Goal: Task Accomplishment & Management: Manage account settings

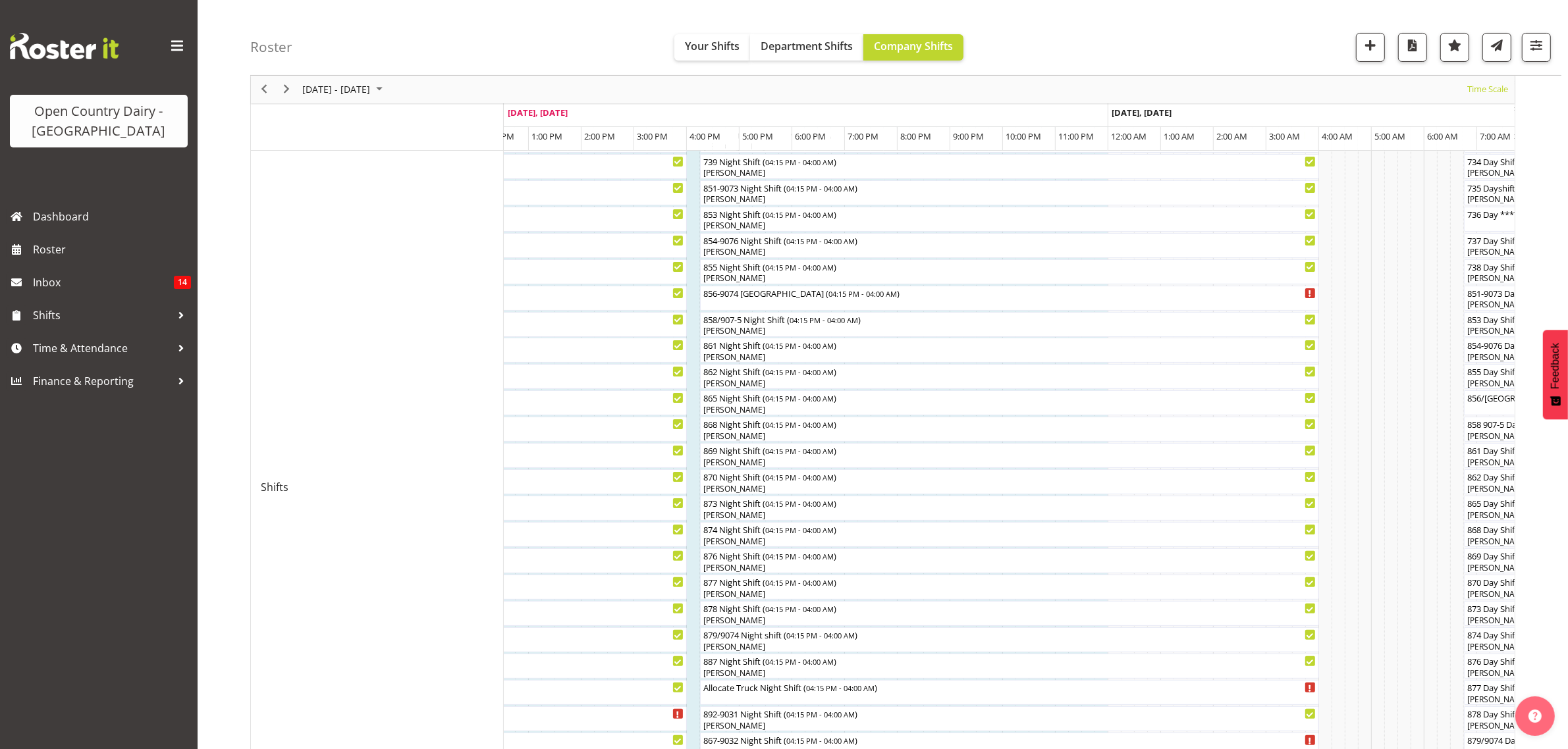
scroll to position [208, 0]
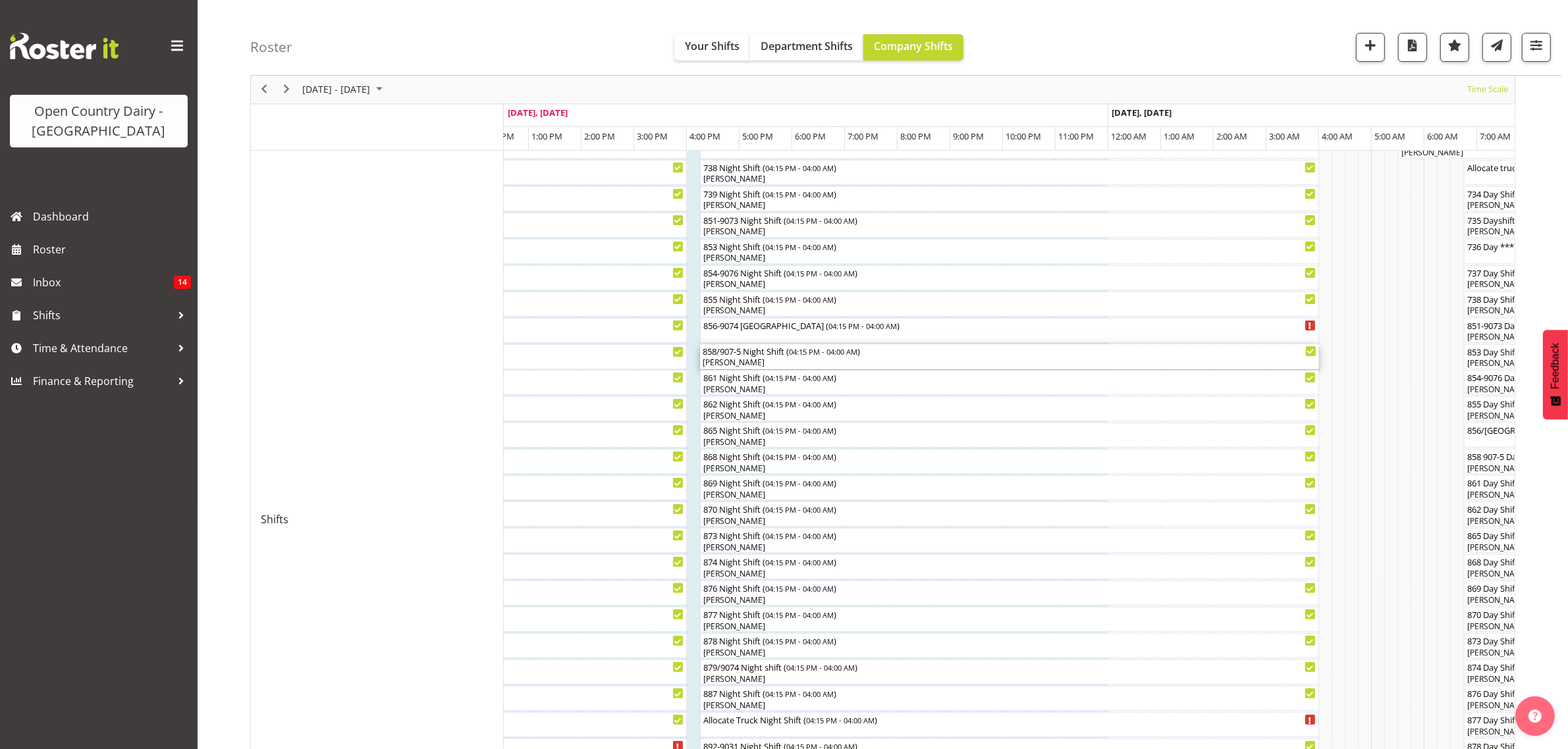
click at [756, 359] on div "[PERSON_NAME]" at bounding box center [1010, 363] width 613 height 12
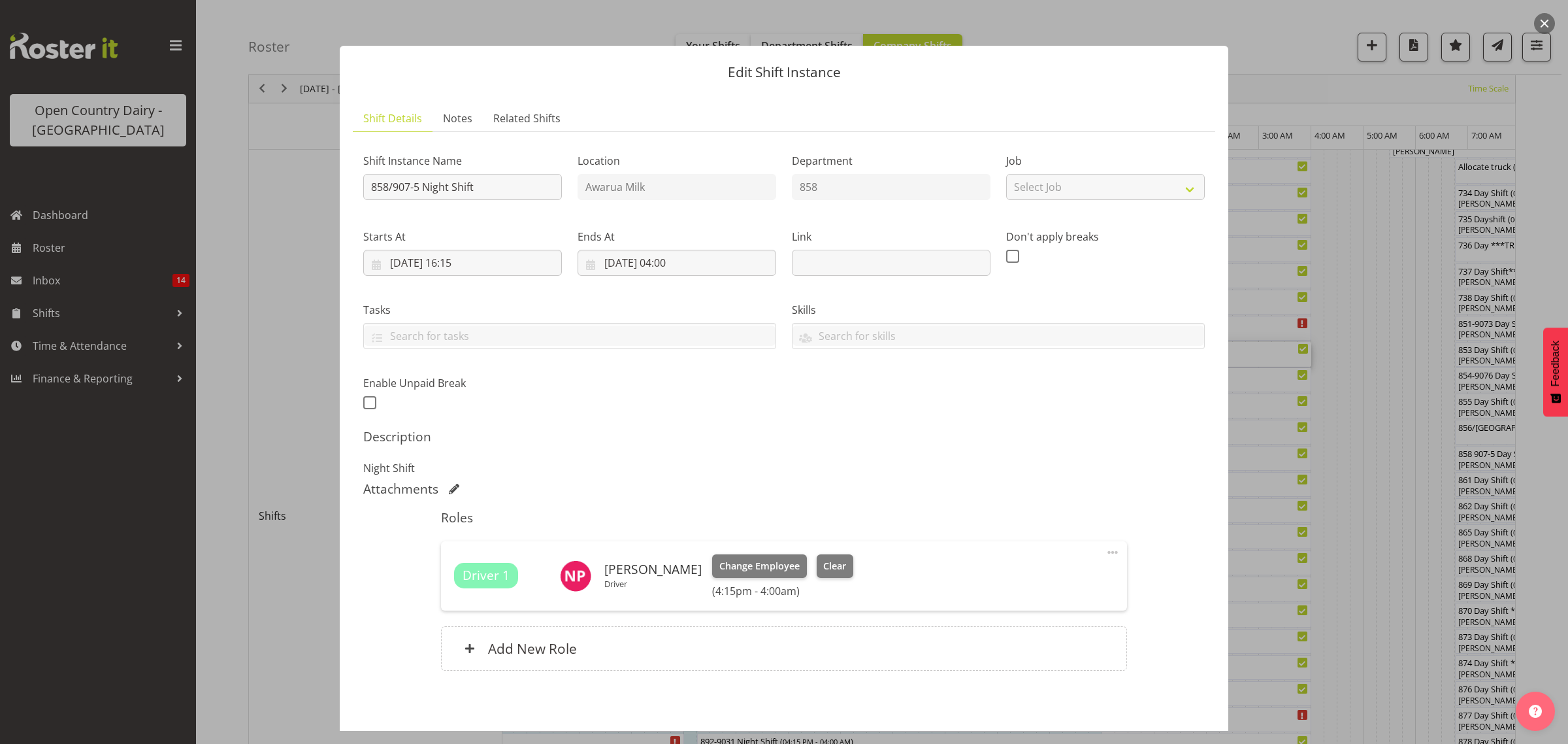
click at [1390, 313] on div at bounding box center [784, 372] width 1568 height 744
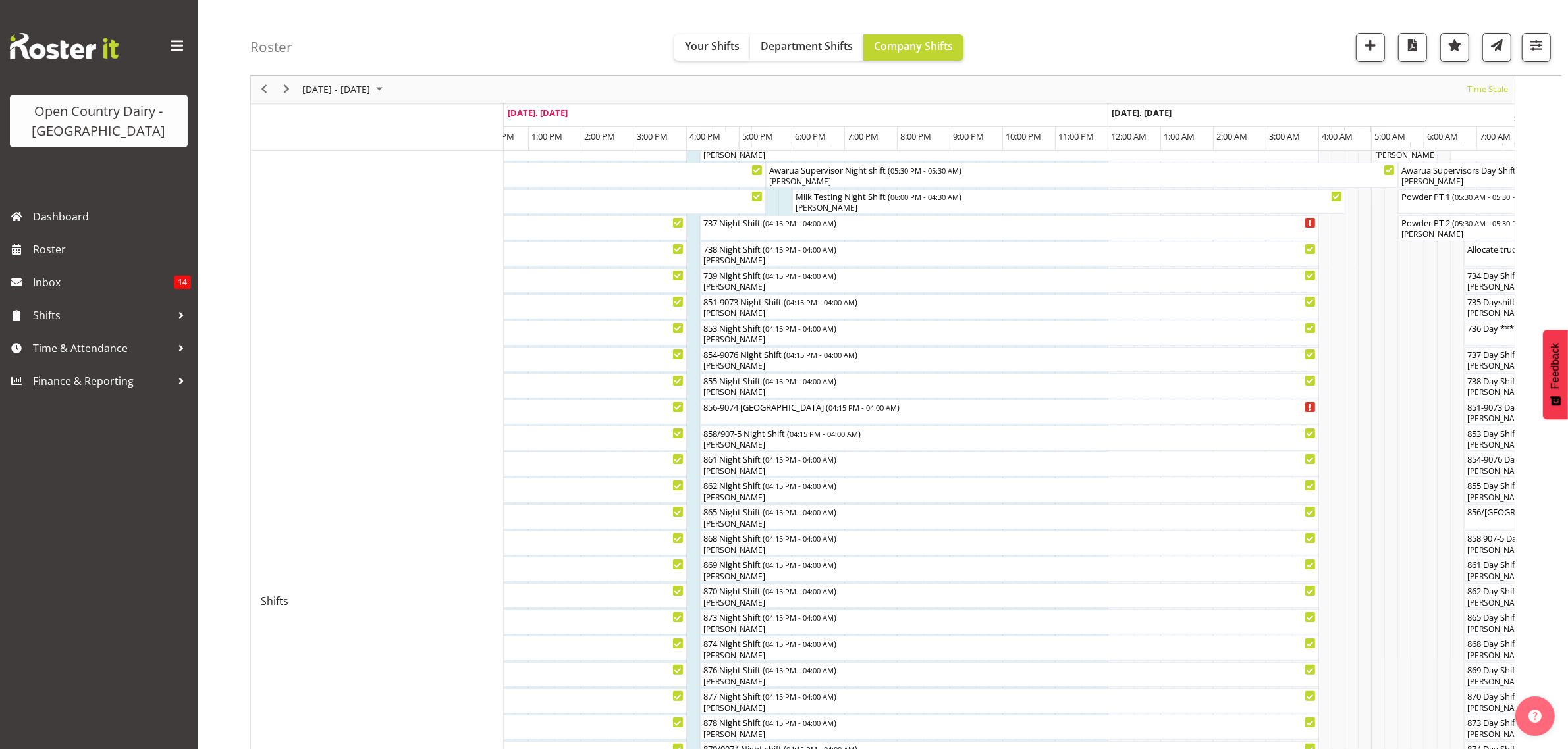
scroll to position [125, 0]
click at [728, 251] on div "738 Night Shift ( 04:15 PM - 04:00 AM )" at bounding box center [1010, 248] width 613 height 13
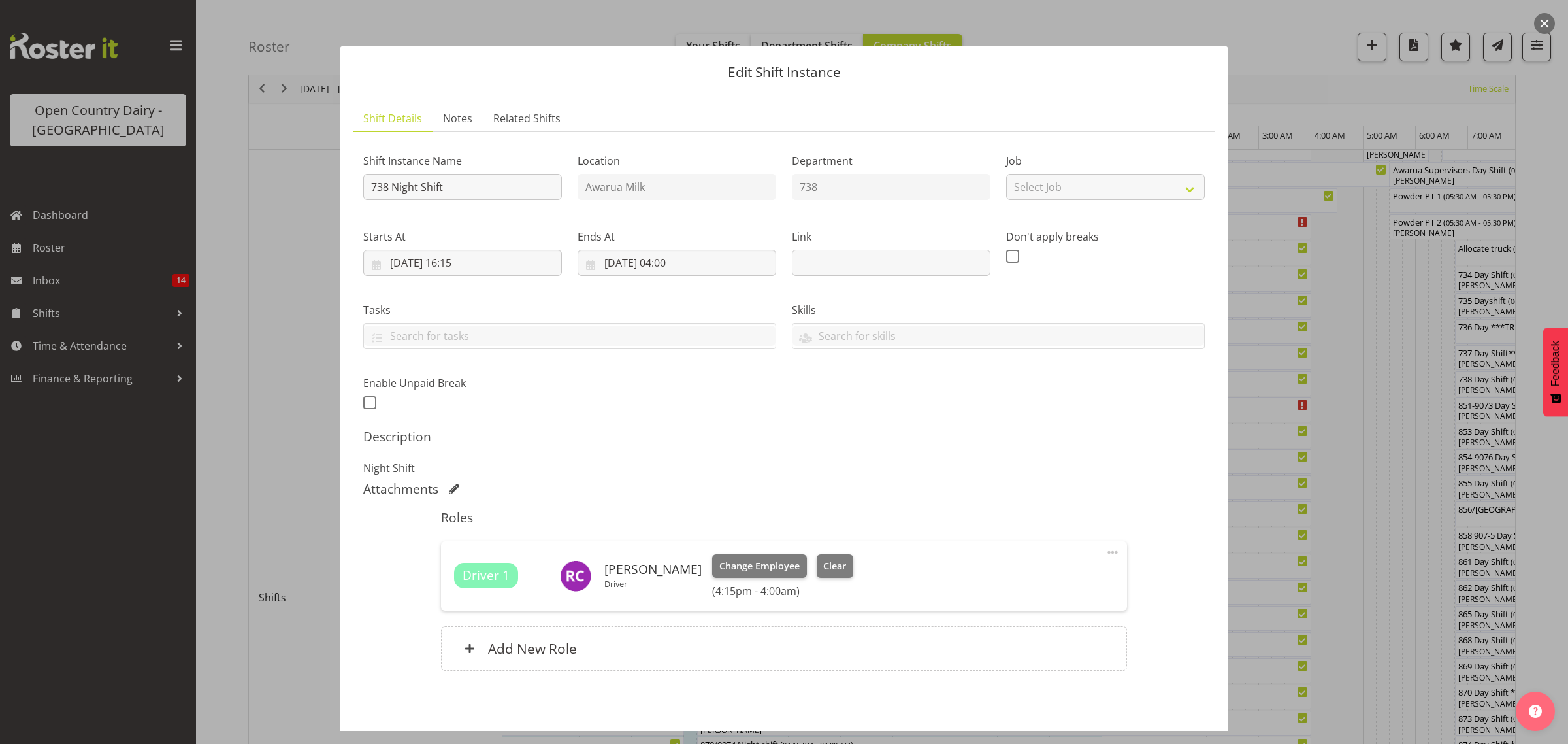
click at [1335, 481] on div at bounding box center [784, 372] width 1568 height 744
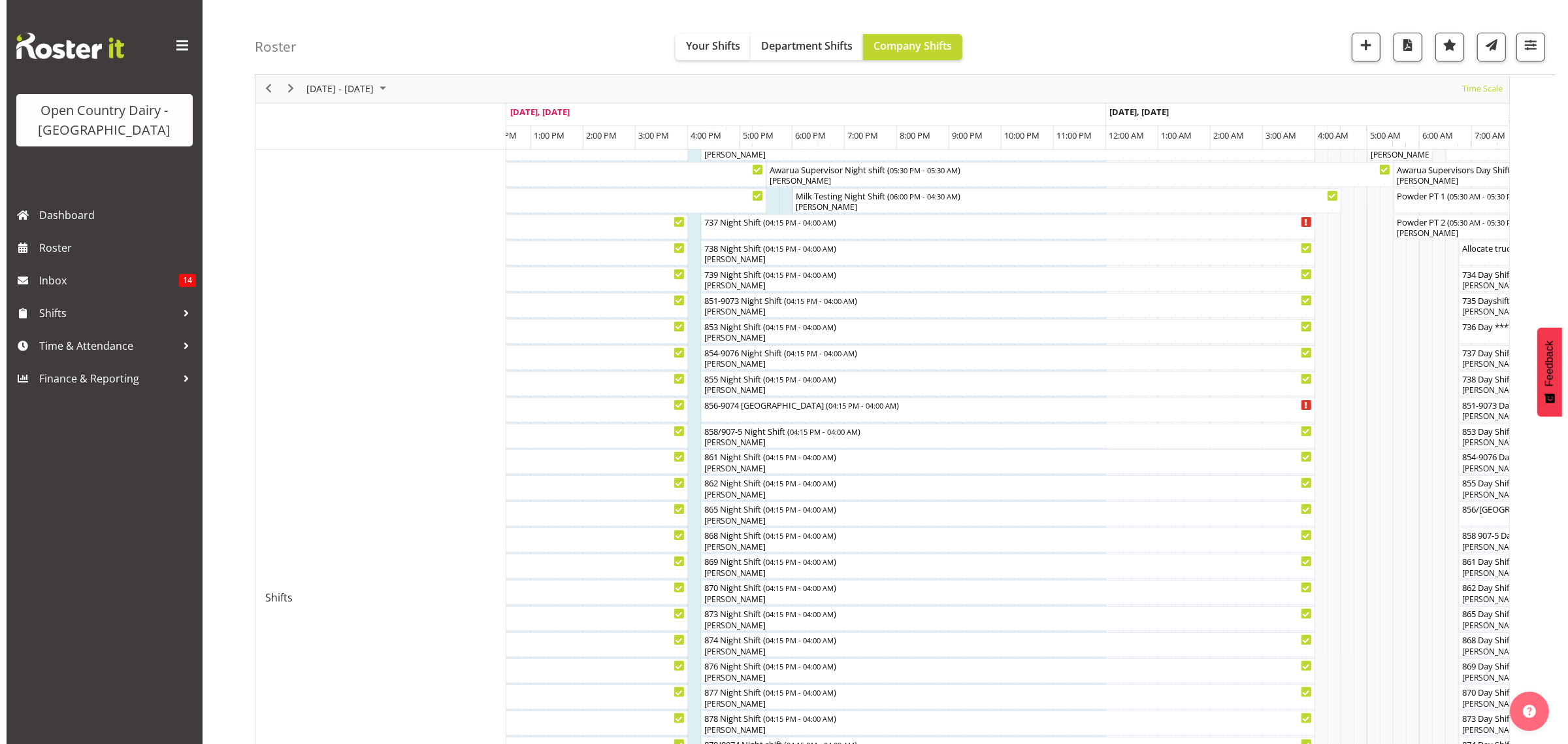
scroll to position [206, 0]
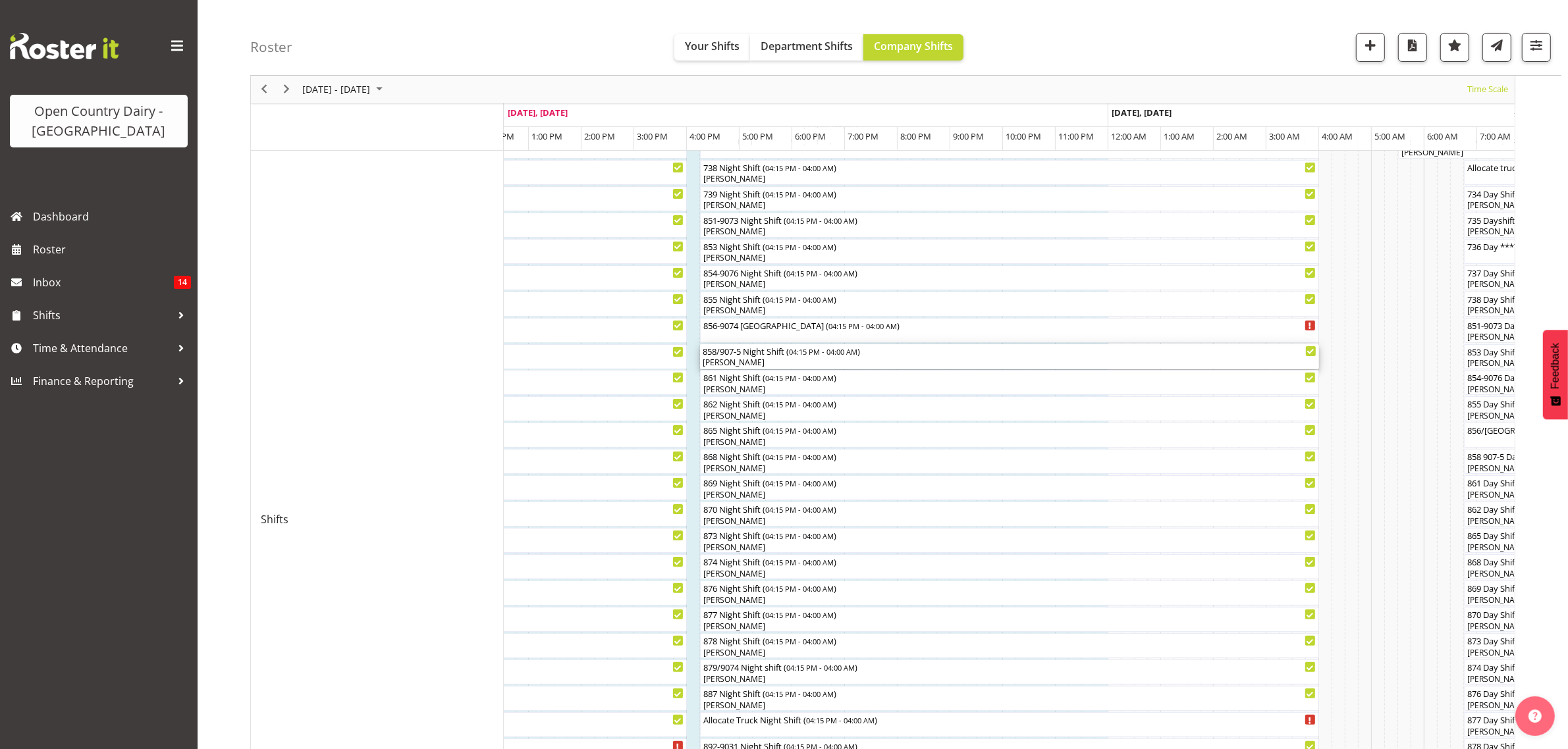
click at [718, 359] on div "[PERSON_NAME]" at bounding box center [1010, 363] width 613 height 12
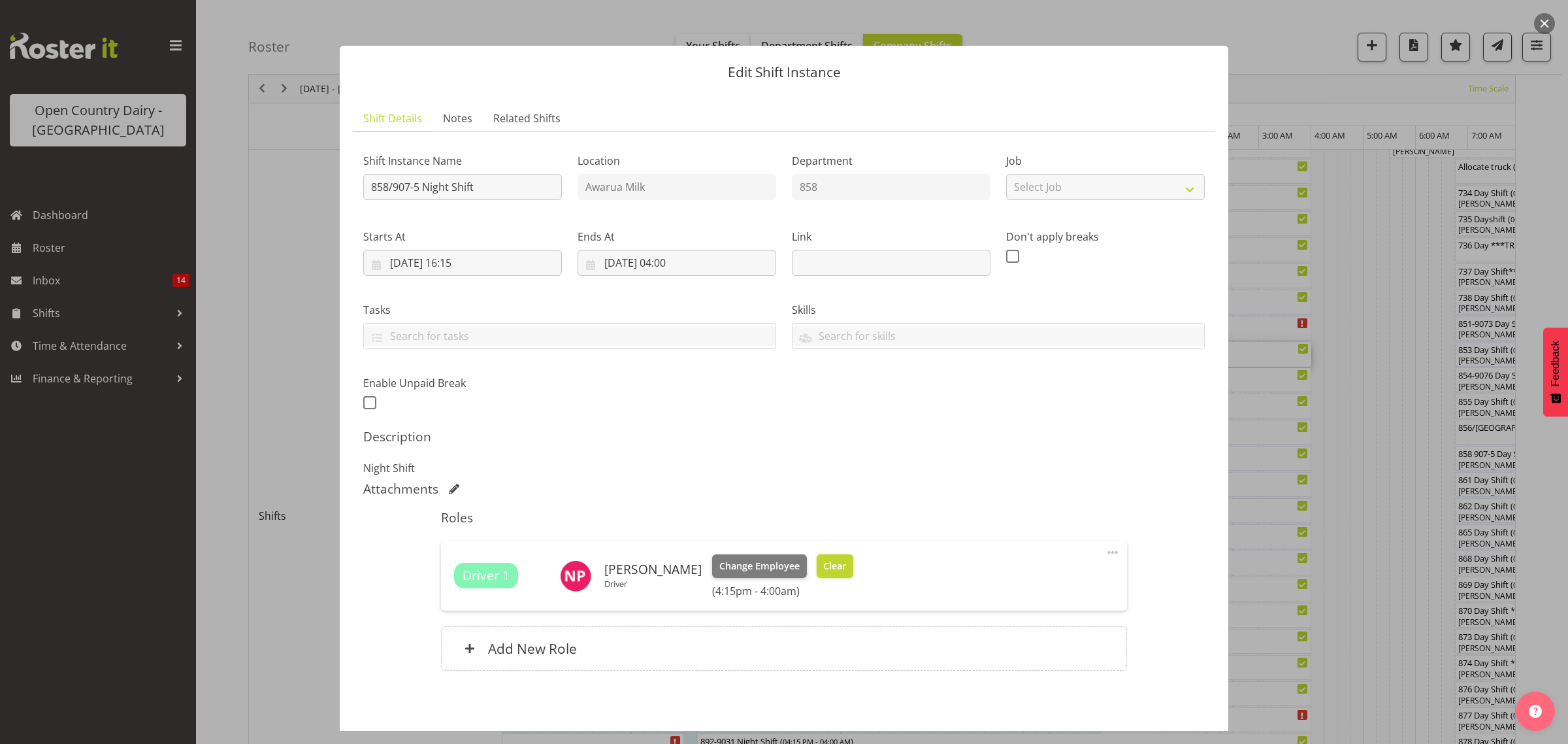
click at [824, 561] on span "Clear" at bounding box center [835, 566] width 23 height 14
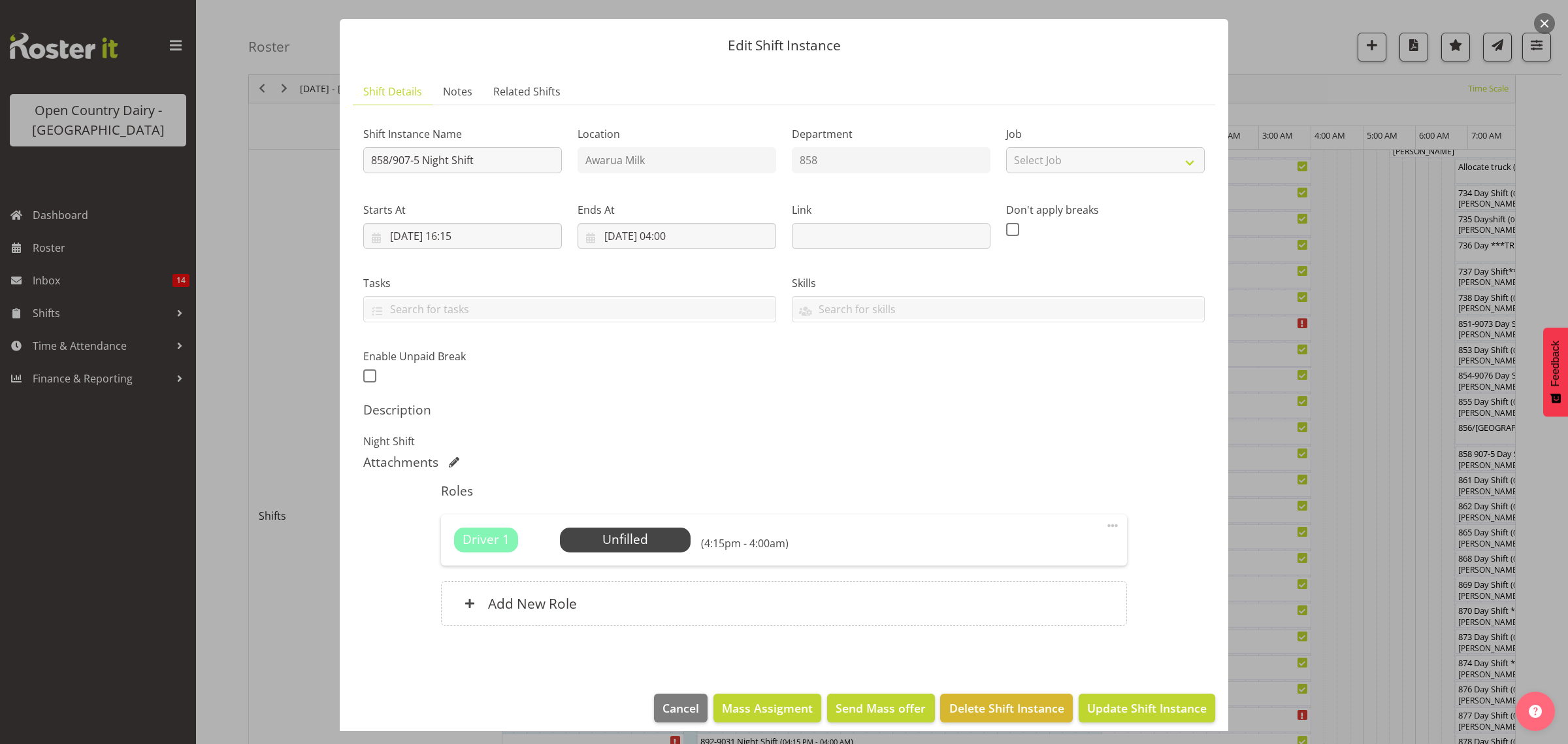
scroll to position [38, 0]
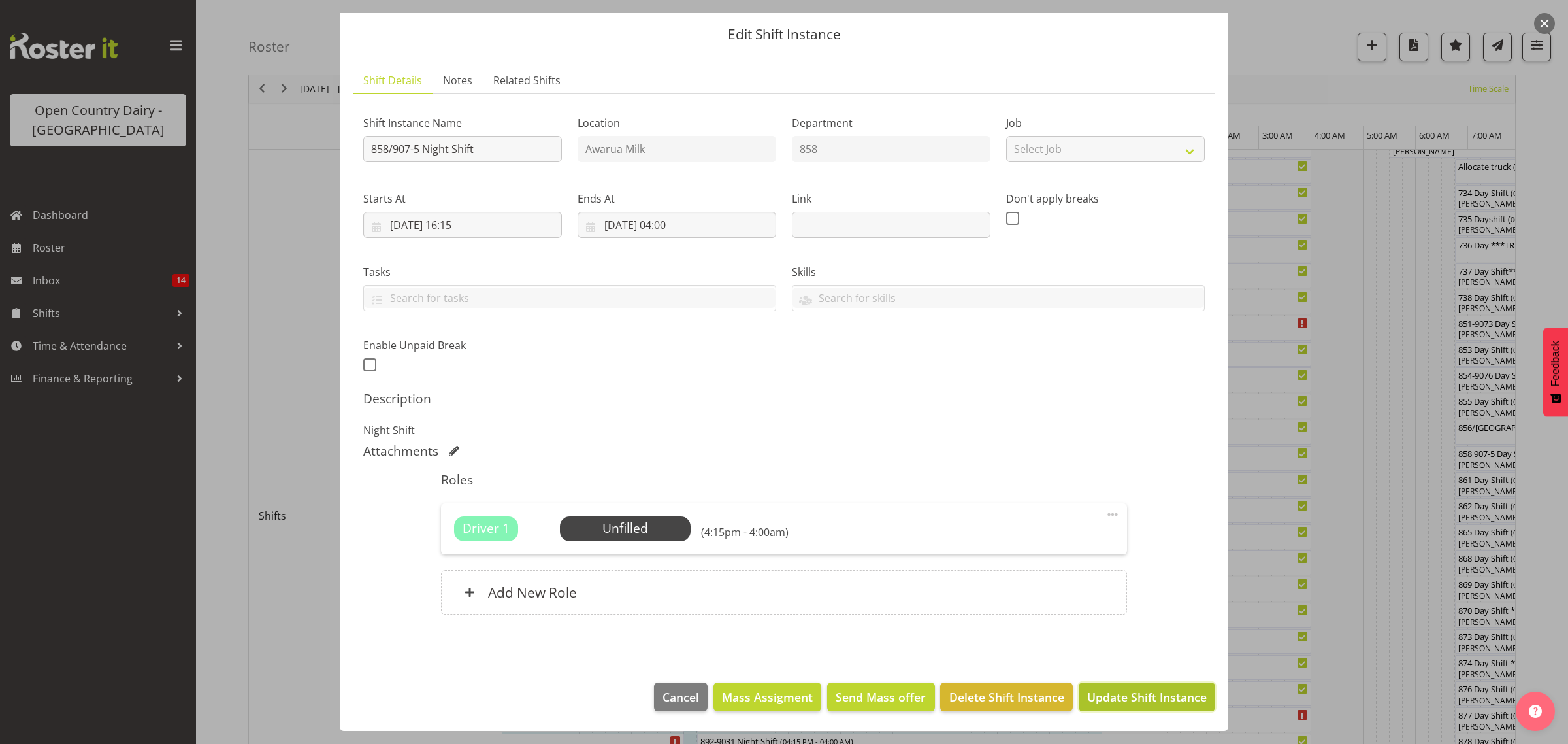
click at [1100, 696] on span "Update Shift Instance" at bounding box center [1147, 696] width 120 height 17
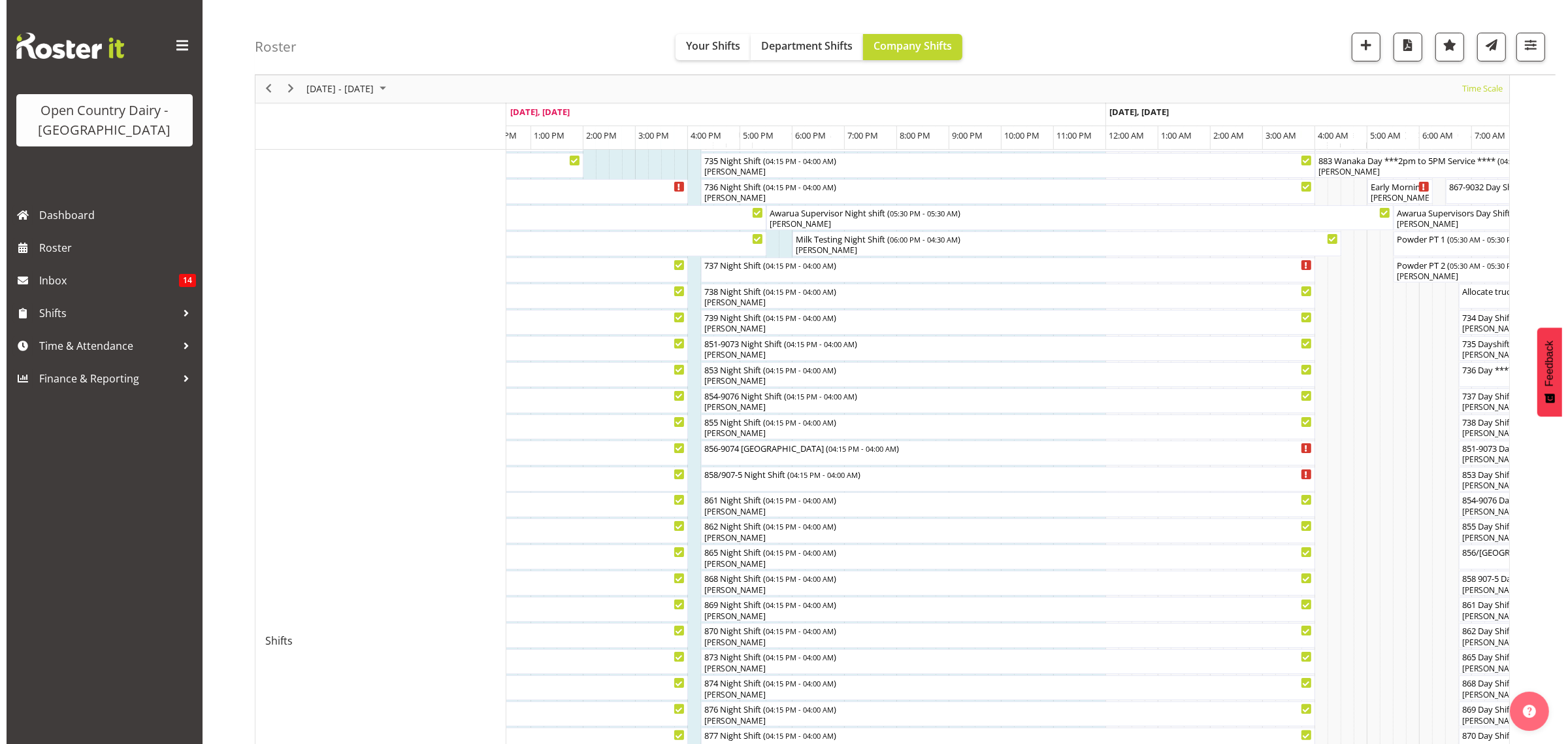
scroll to position [163, 0]
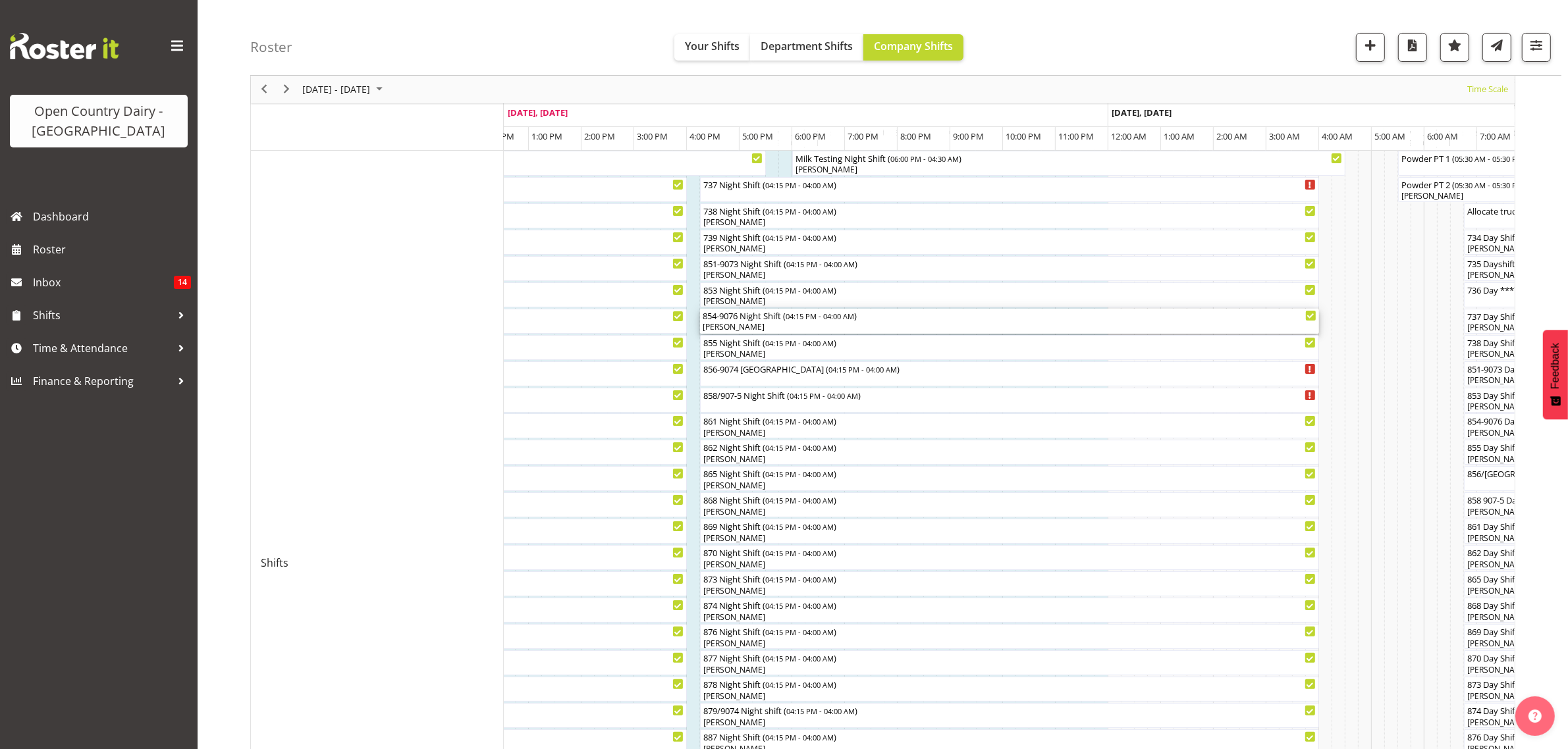
click at [746, 326] on div "[PERSON_NAME]" at bounding box center [1010, 327] width 613 height 12
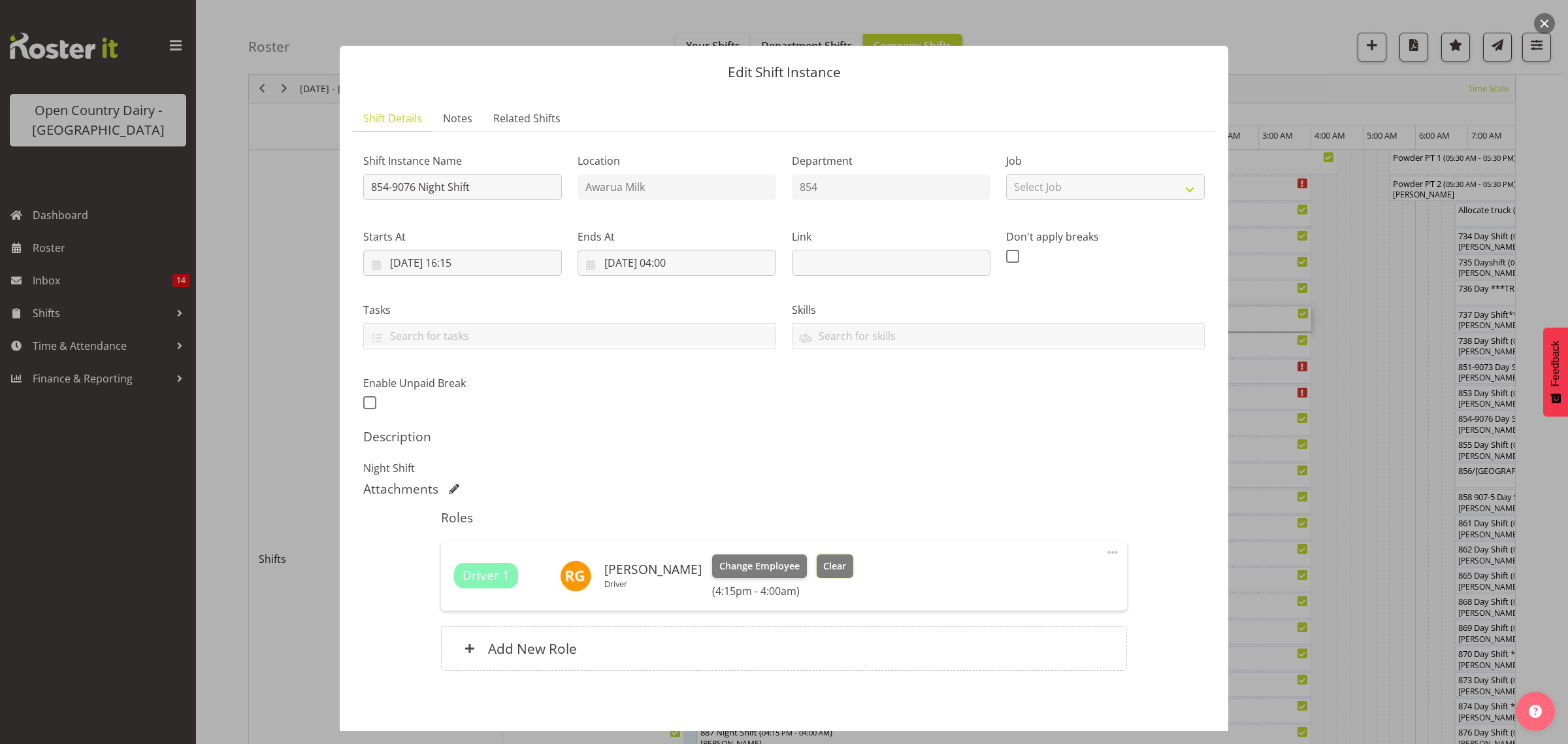
click at [832, 567] on span "Clear" at bounding box center [835, 566] width 23 height 14
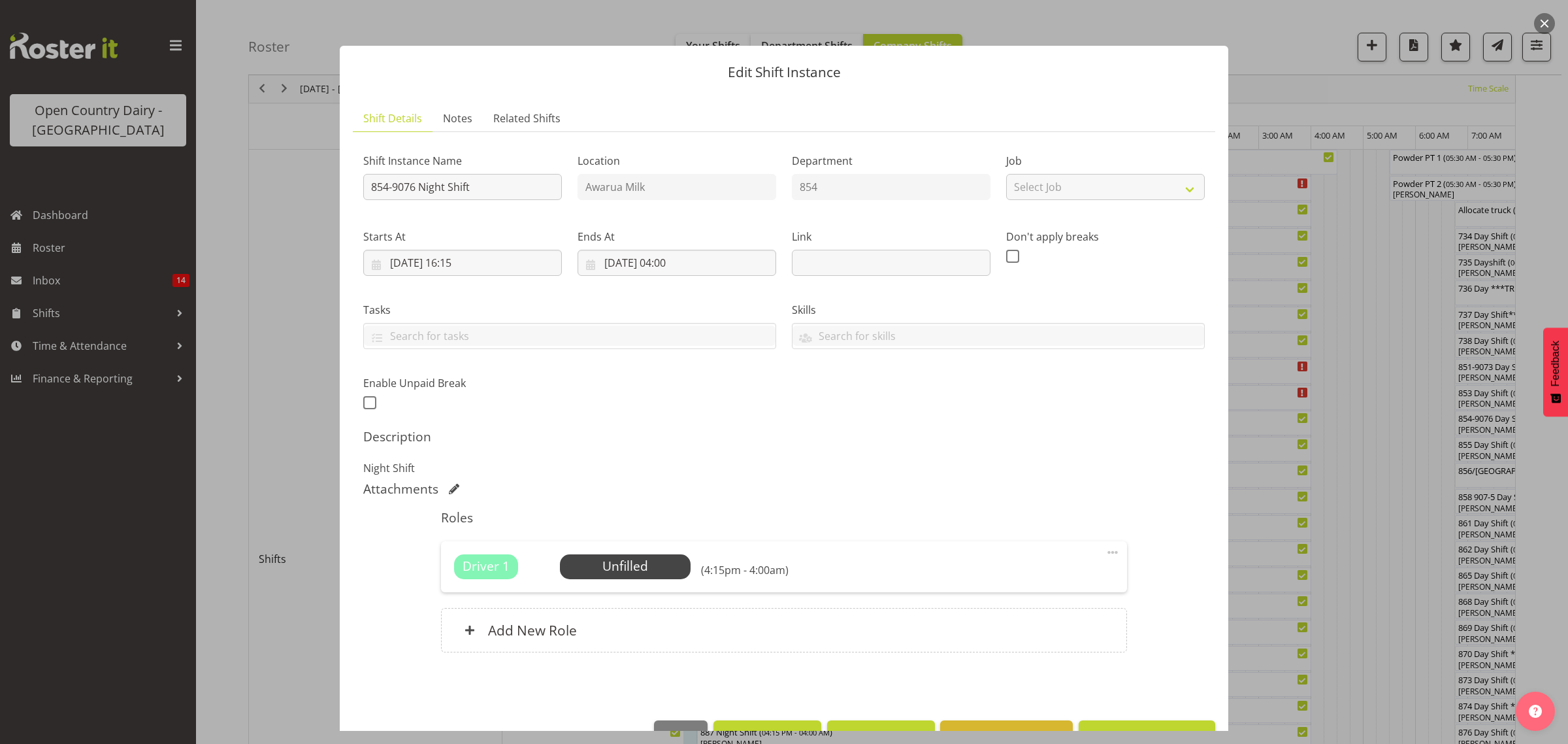
scroll to position [38, 0]
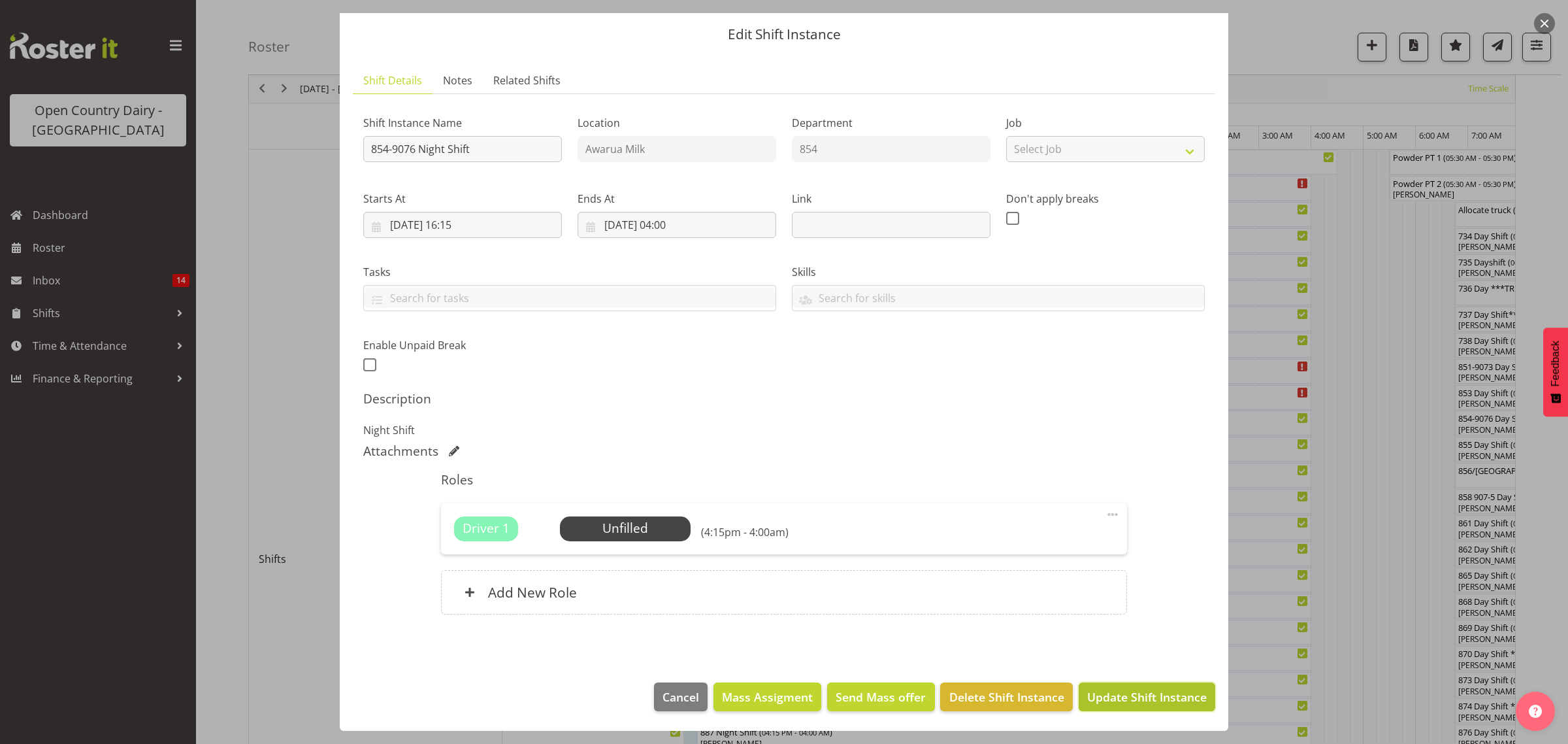
click at [1121, 702] on span "Update Shift Instance" at bounding box center [1147, 696] width 120 height 17
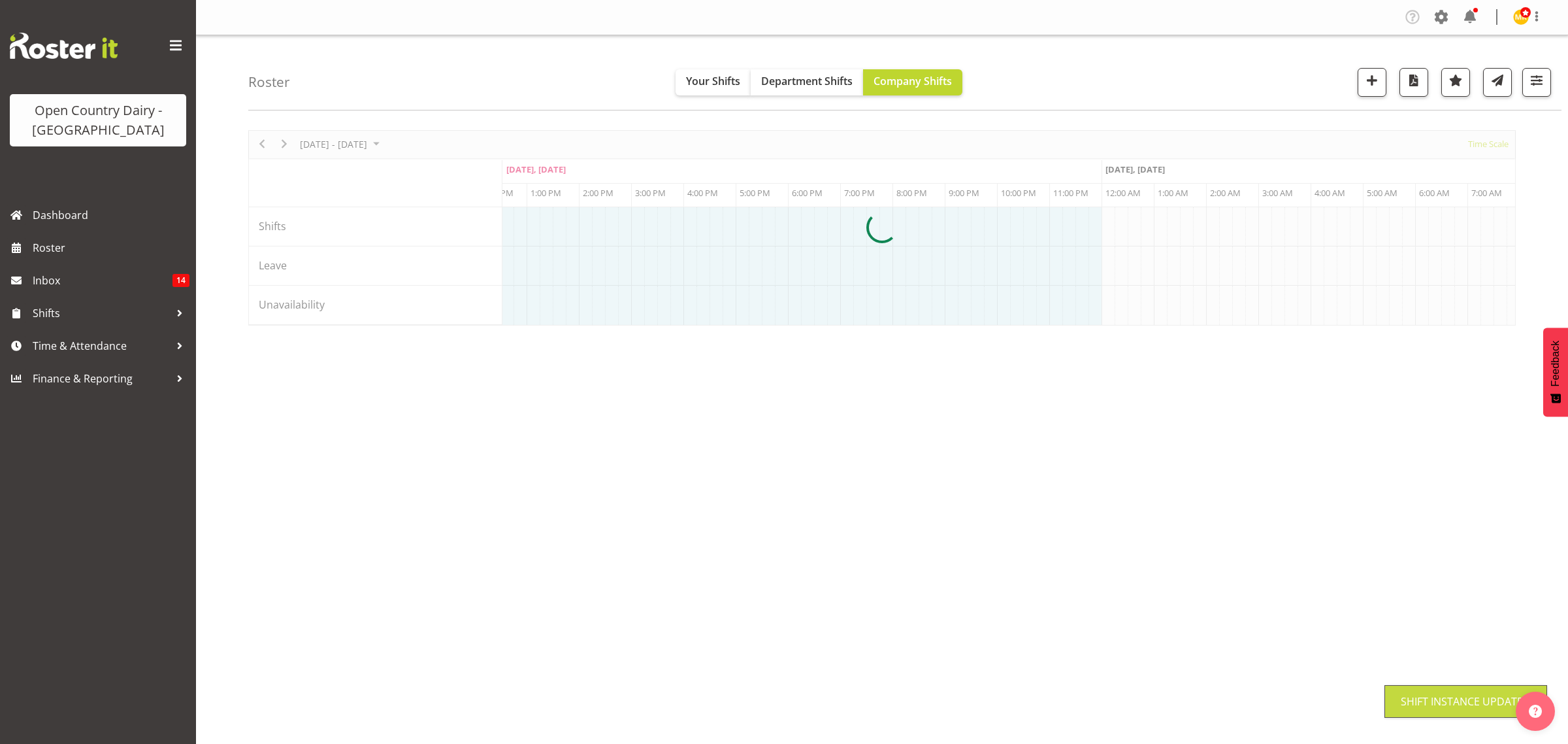
scroll to position [0, 0]
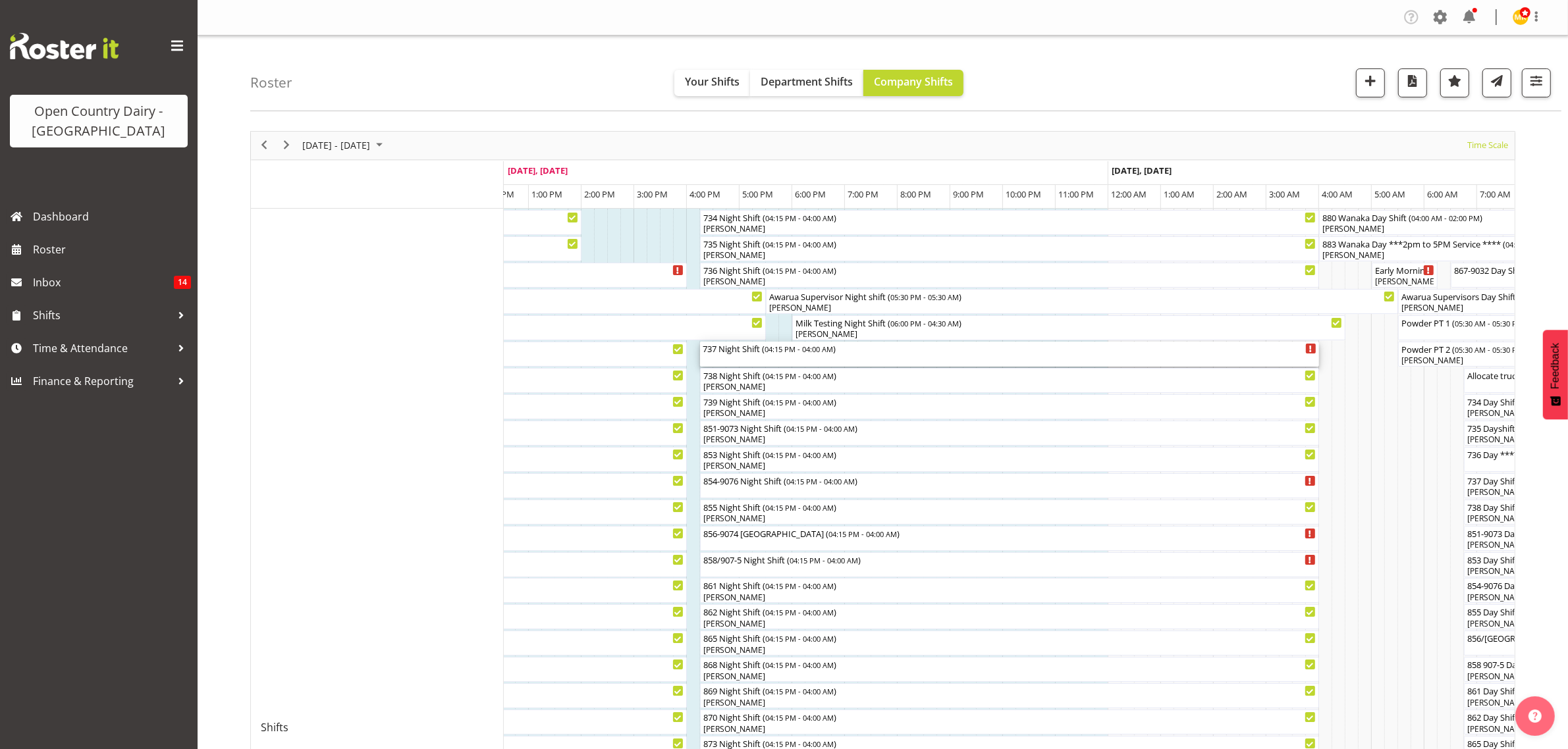
click at [744, 351] on div "737 Night Shift ( 04:15 PM - 04:00 AM )" at bounding box center [1010, 348] width 613 height 13
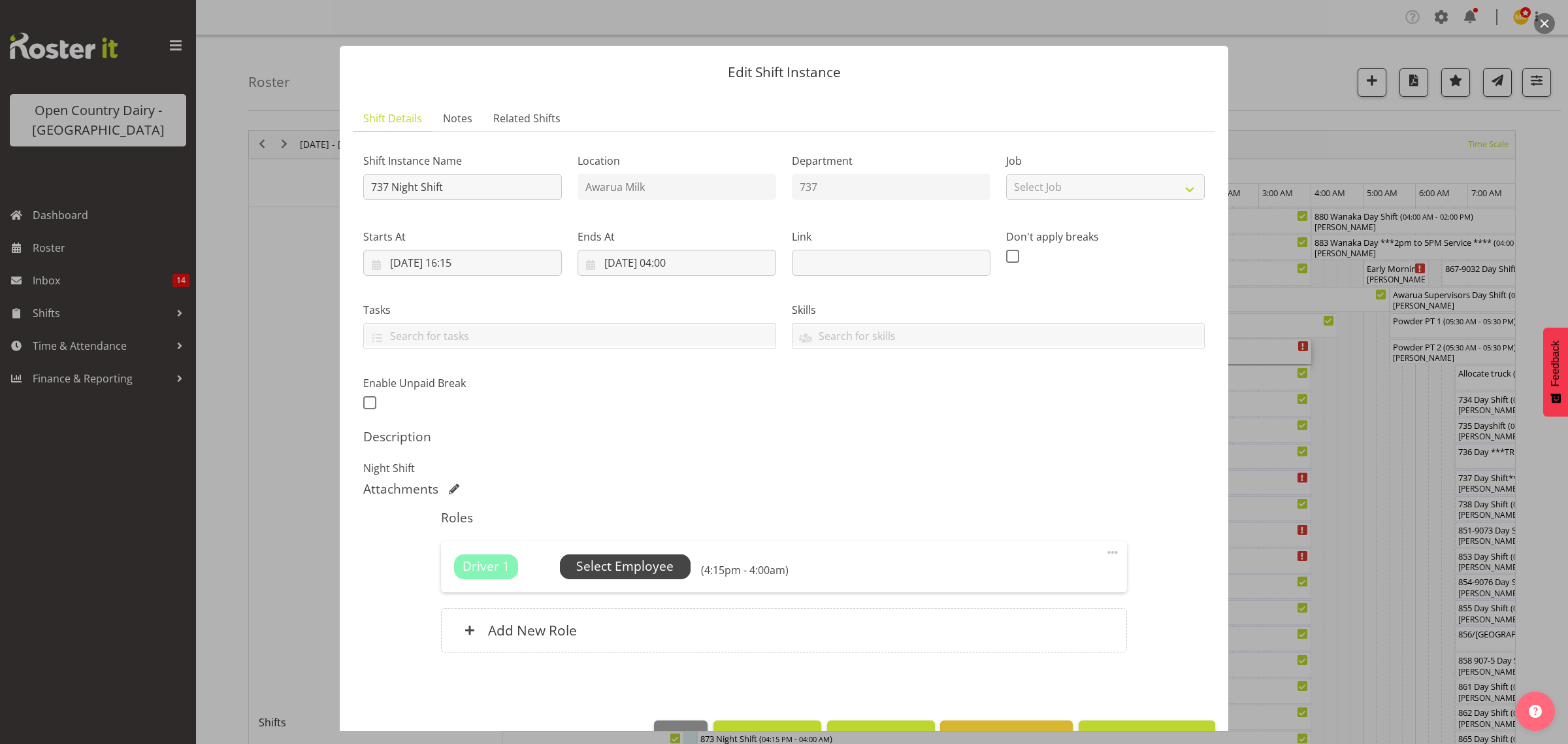
click at [634, 573] on span "Select Employee" at bounding box center [625, 566] width 98 height 19
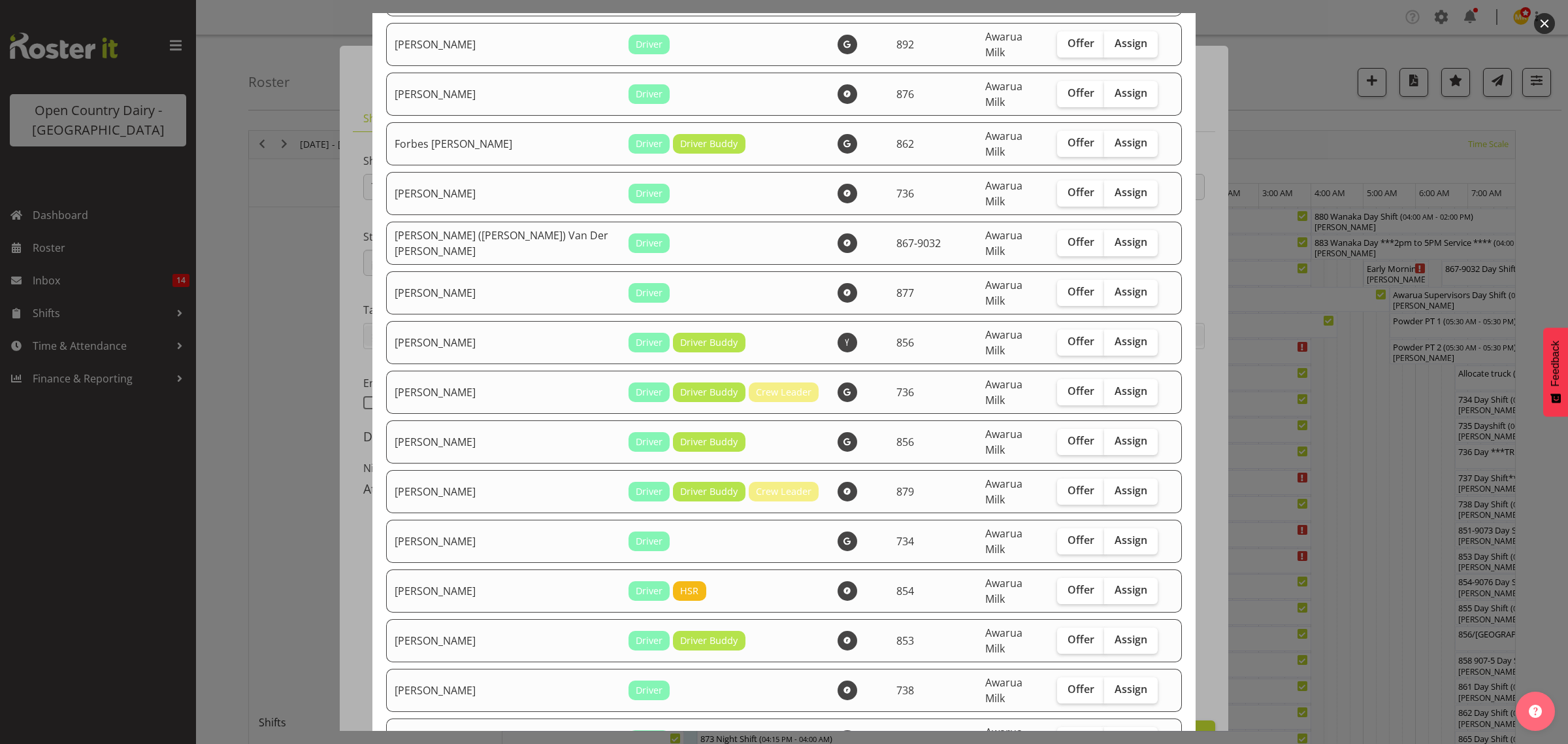
scroll to position [1308, 0]
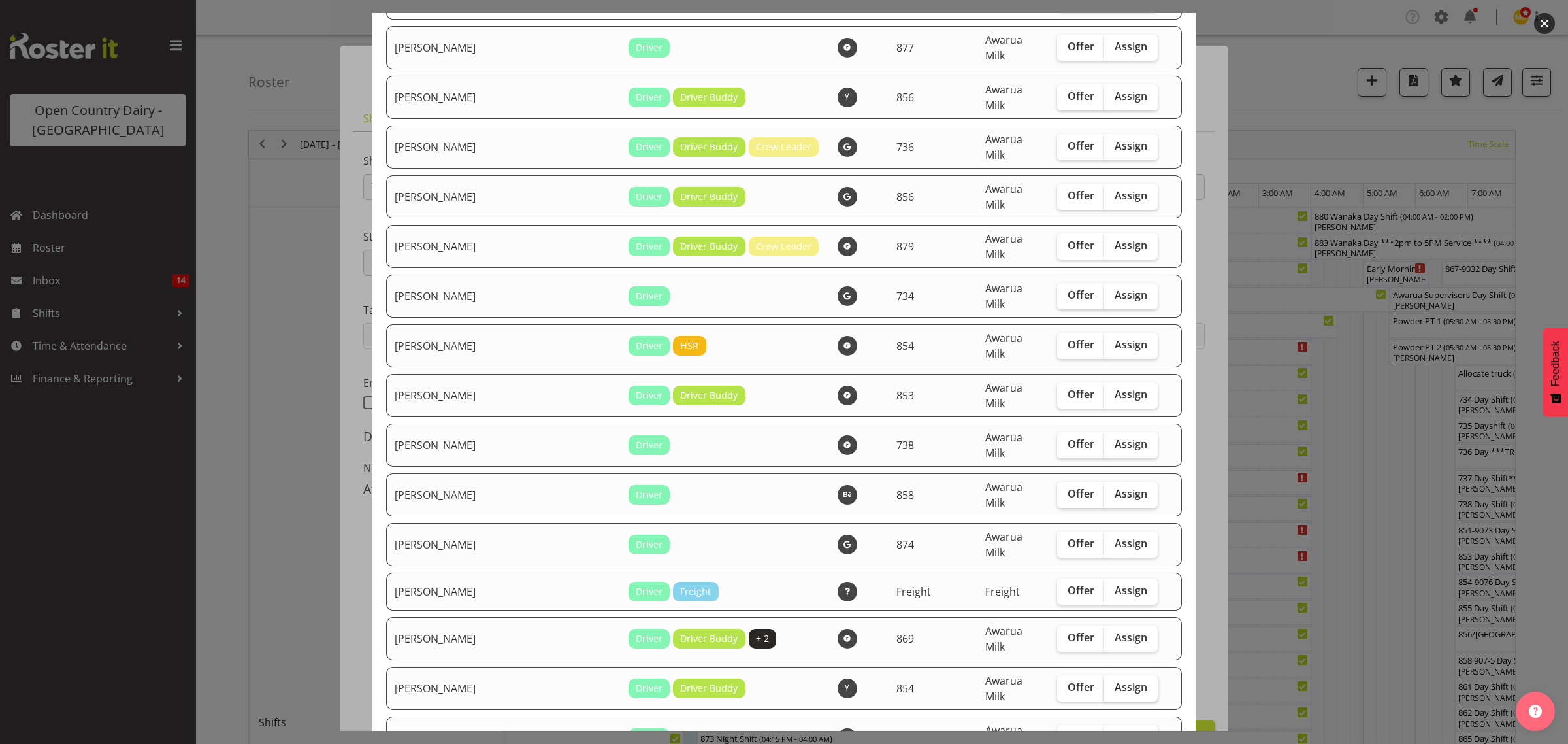
click at [1115, 681] on span "Assign" at bounding box center [1130, 687] width 33 height 13
click at [1104, 683] on input "Assign" at bounding box center [1108, 687] width 9 height 9
checkbox input "true"
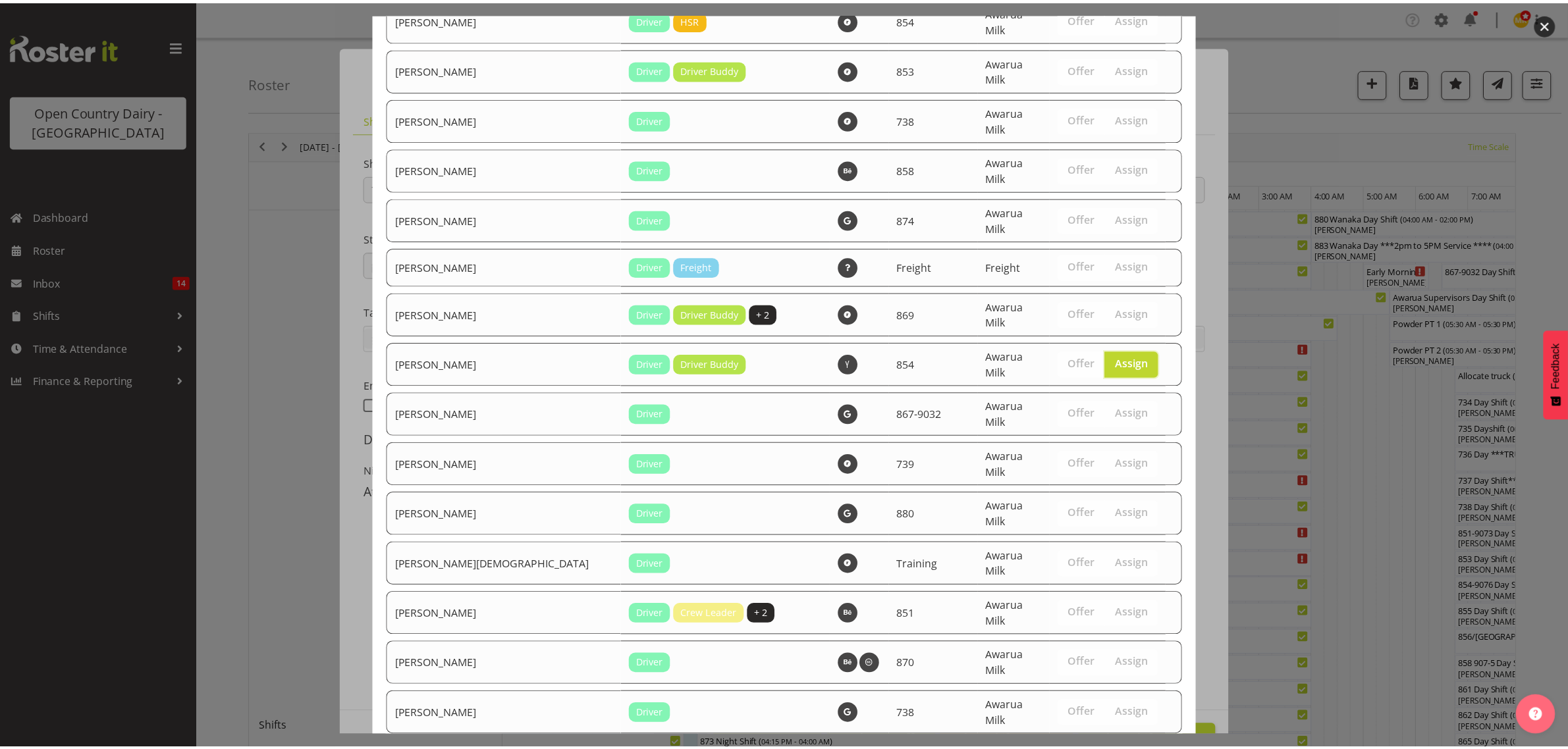
scroll to position [1785, 0]
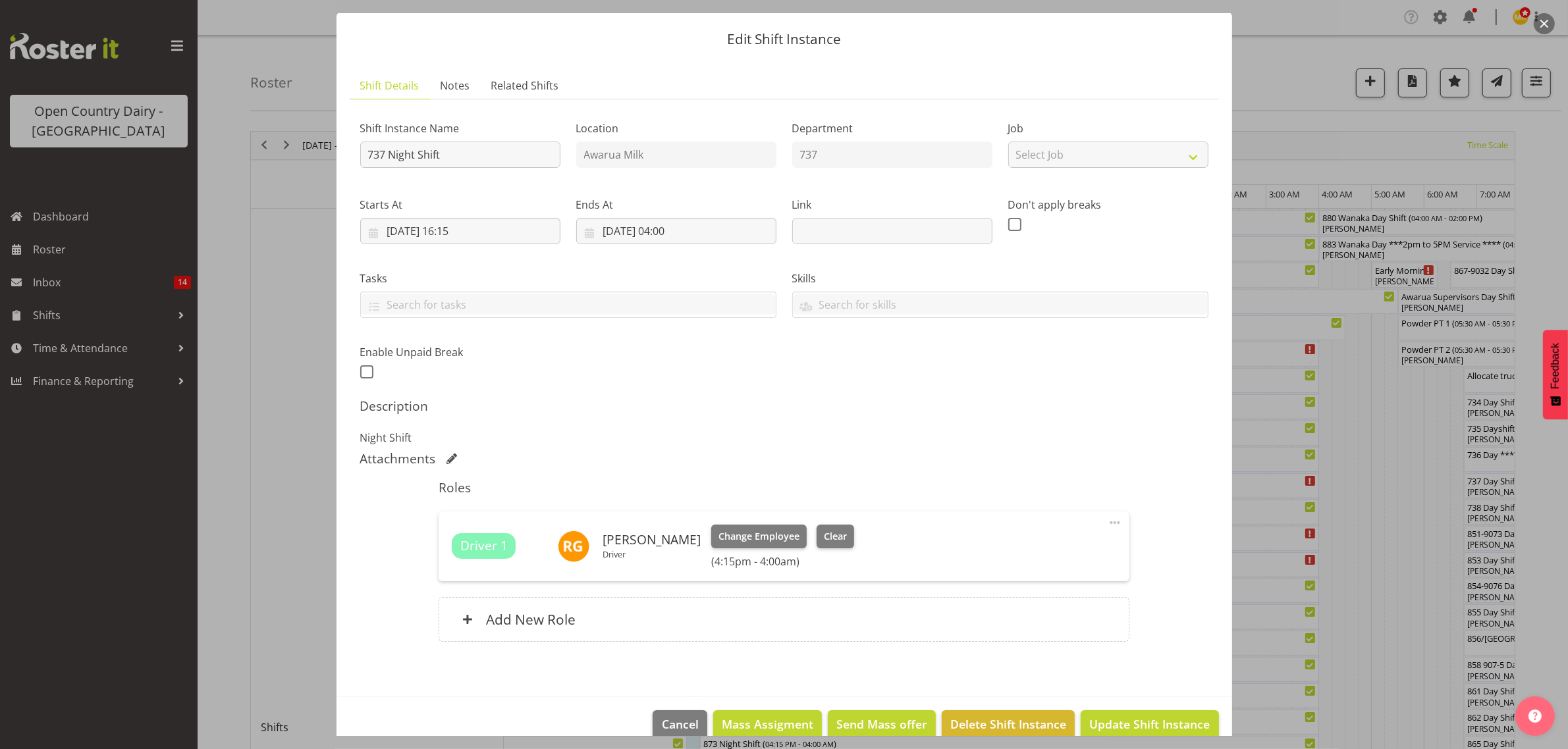
scroll to position [57, 0]
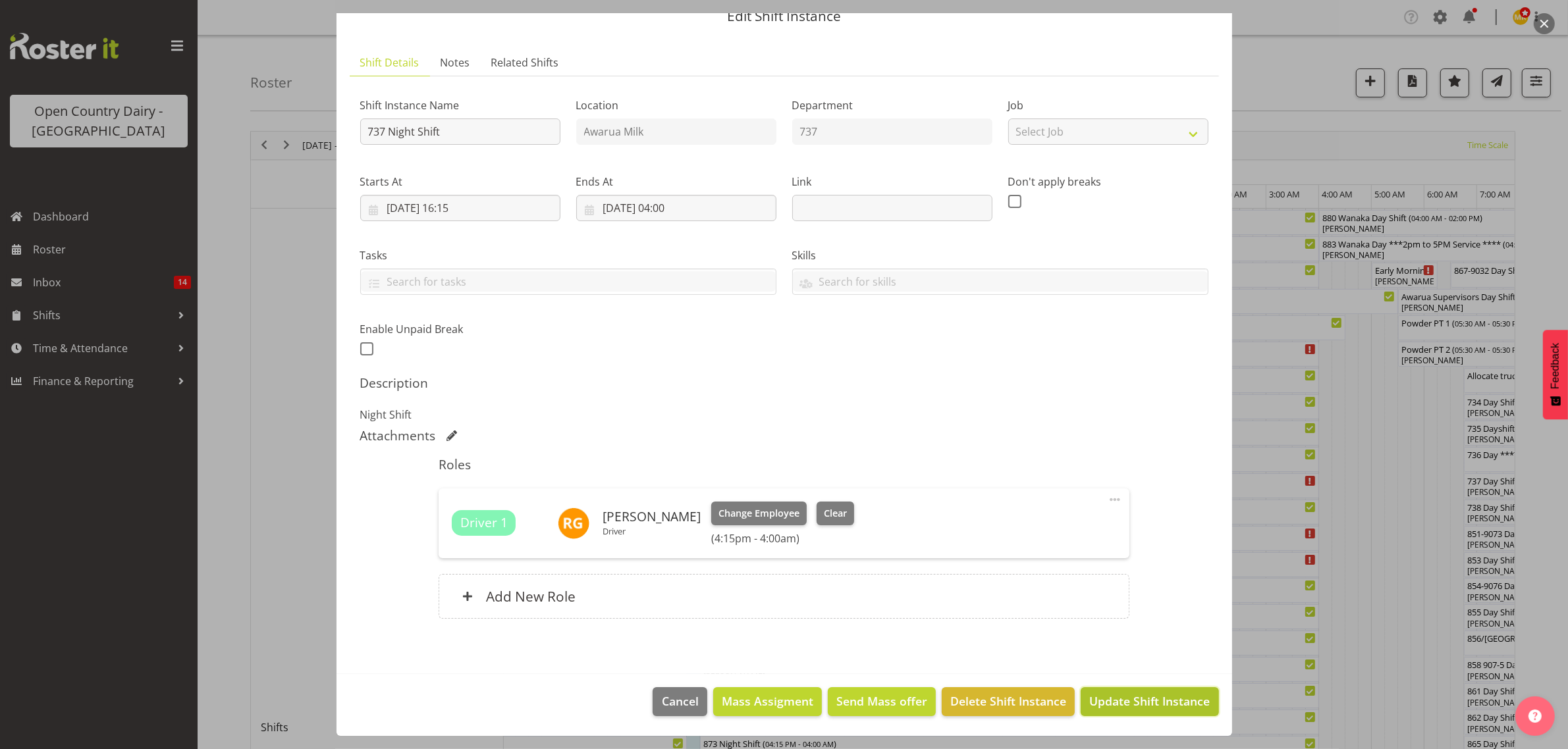
click at [1123, 704] on span "Update Shift Instance" at bounding box center [1149, 700] width 121 height 17
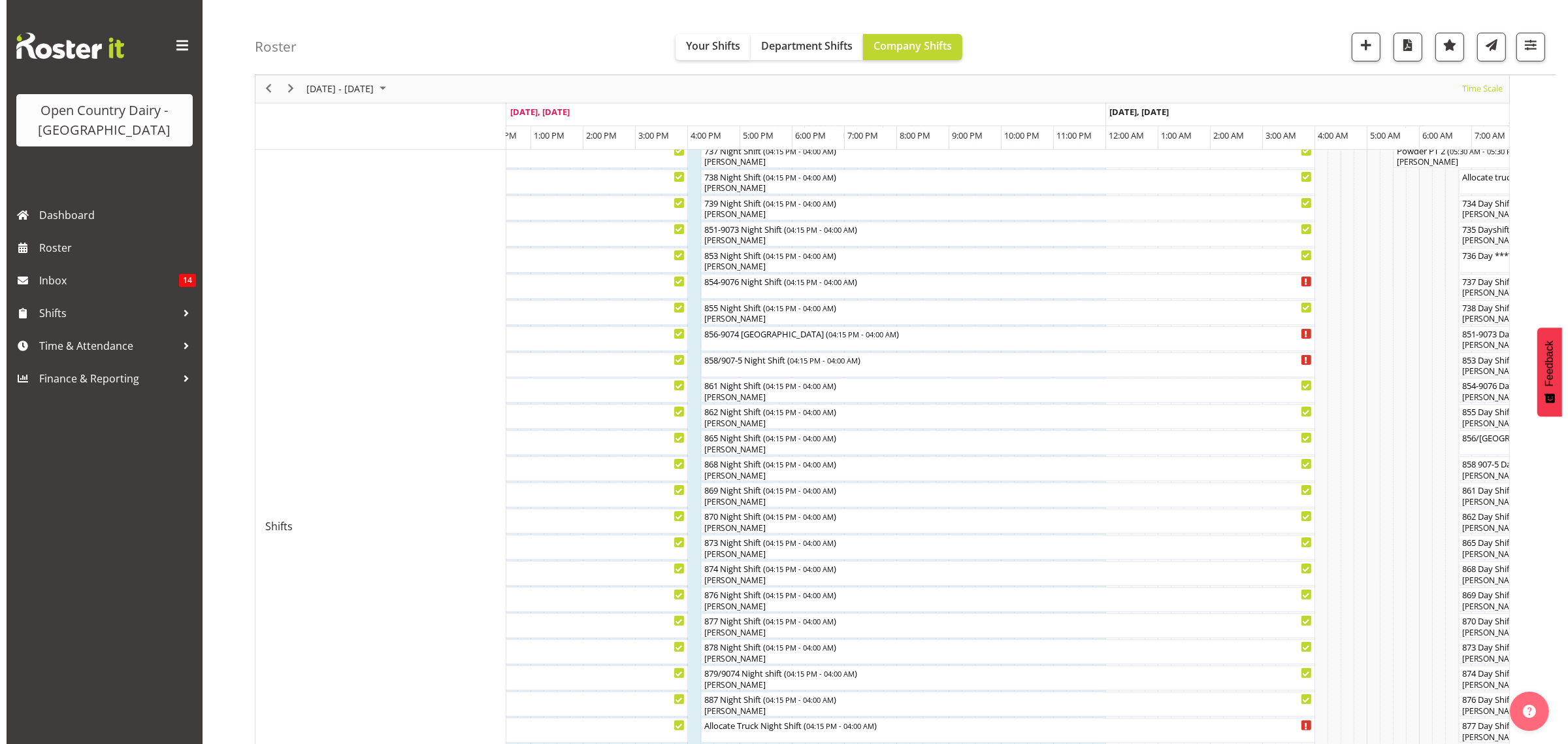
scroll to position [163, 0]
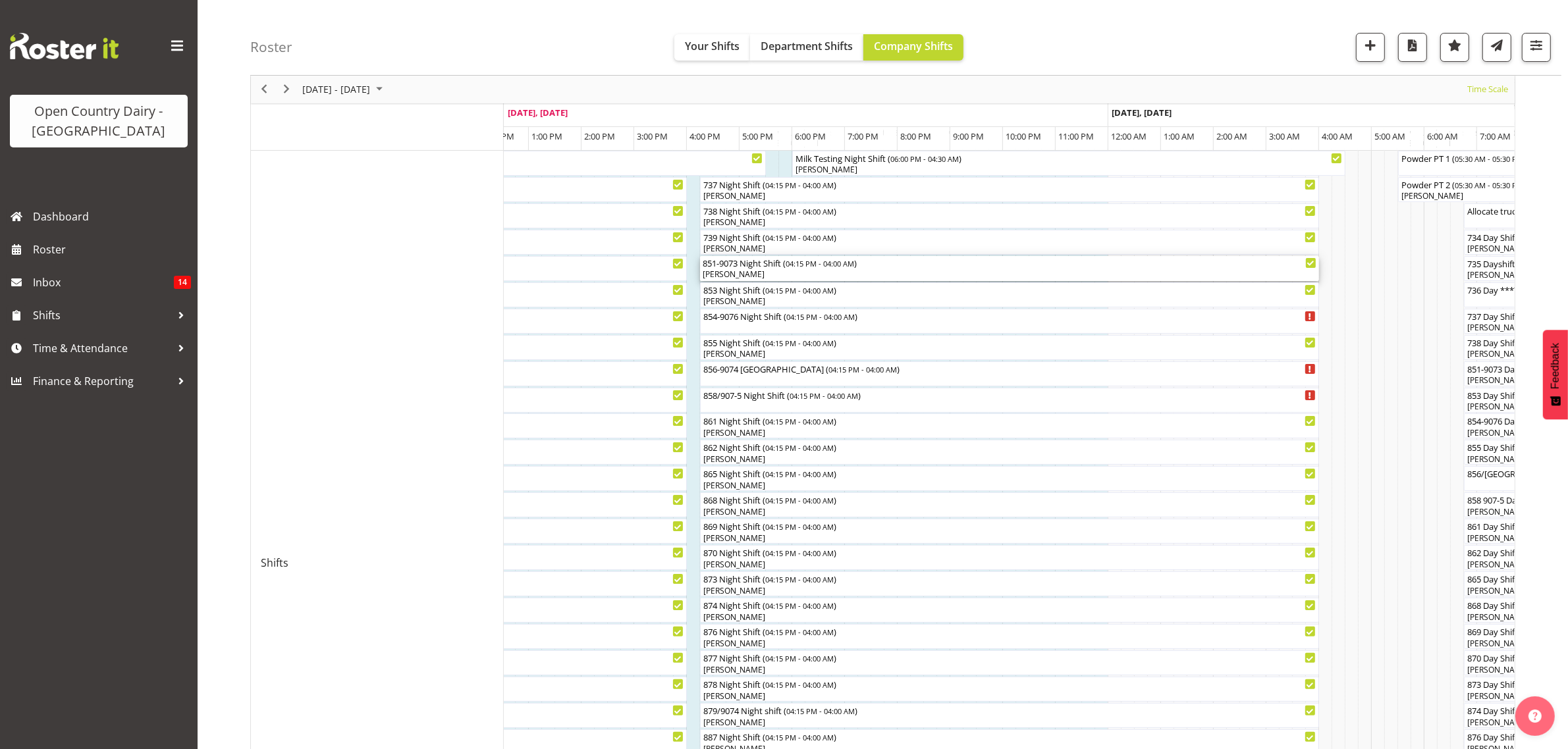
click at [724, 271] on div "[PERSON_NAME]" at bounding box center [1010, 274] width 613 height 12
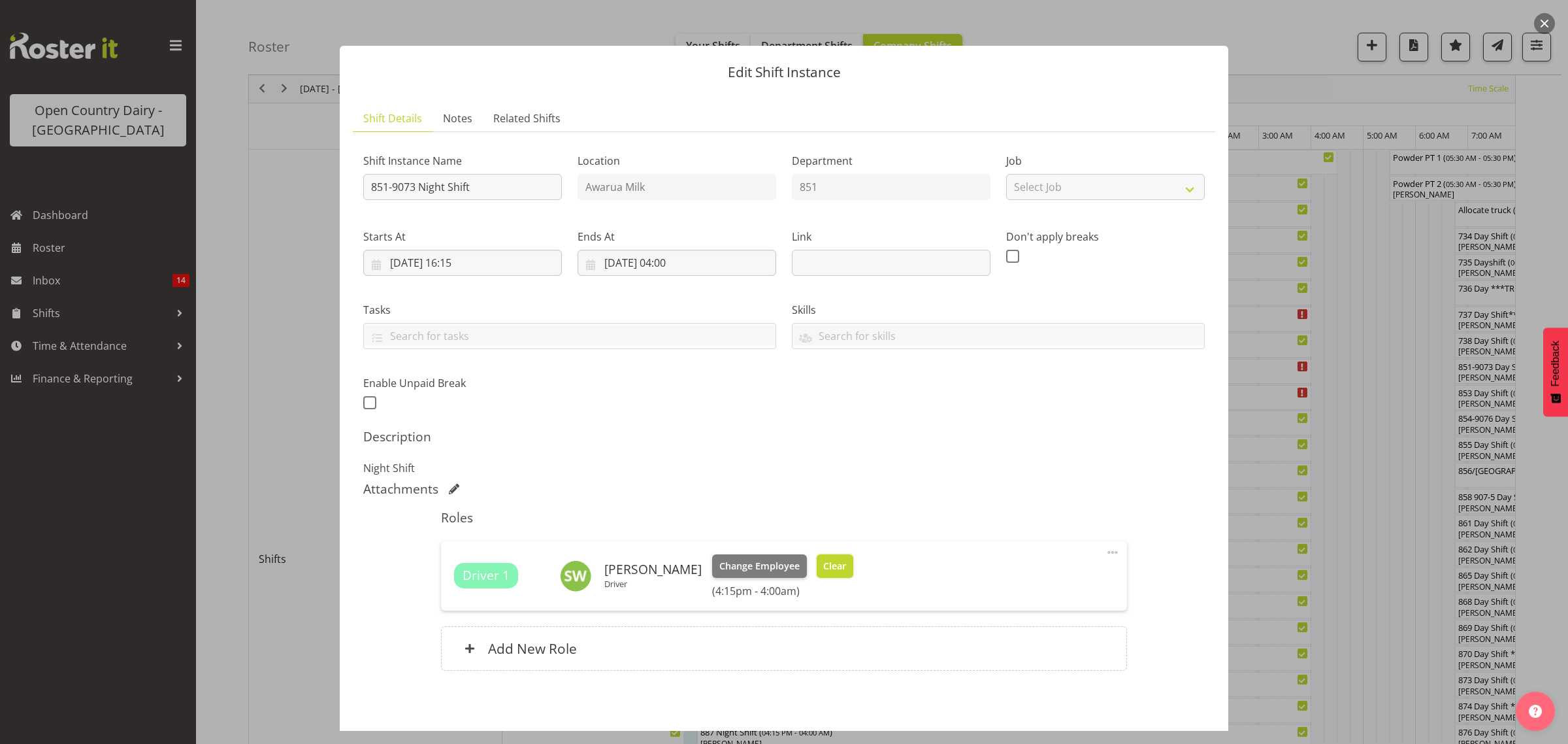
click at [832, 569] on span "Clear" at bounding box center [835, 566] width 23 height 14
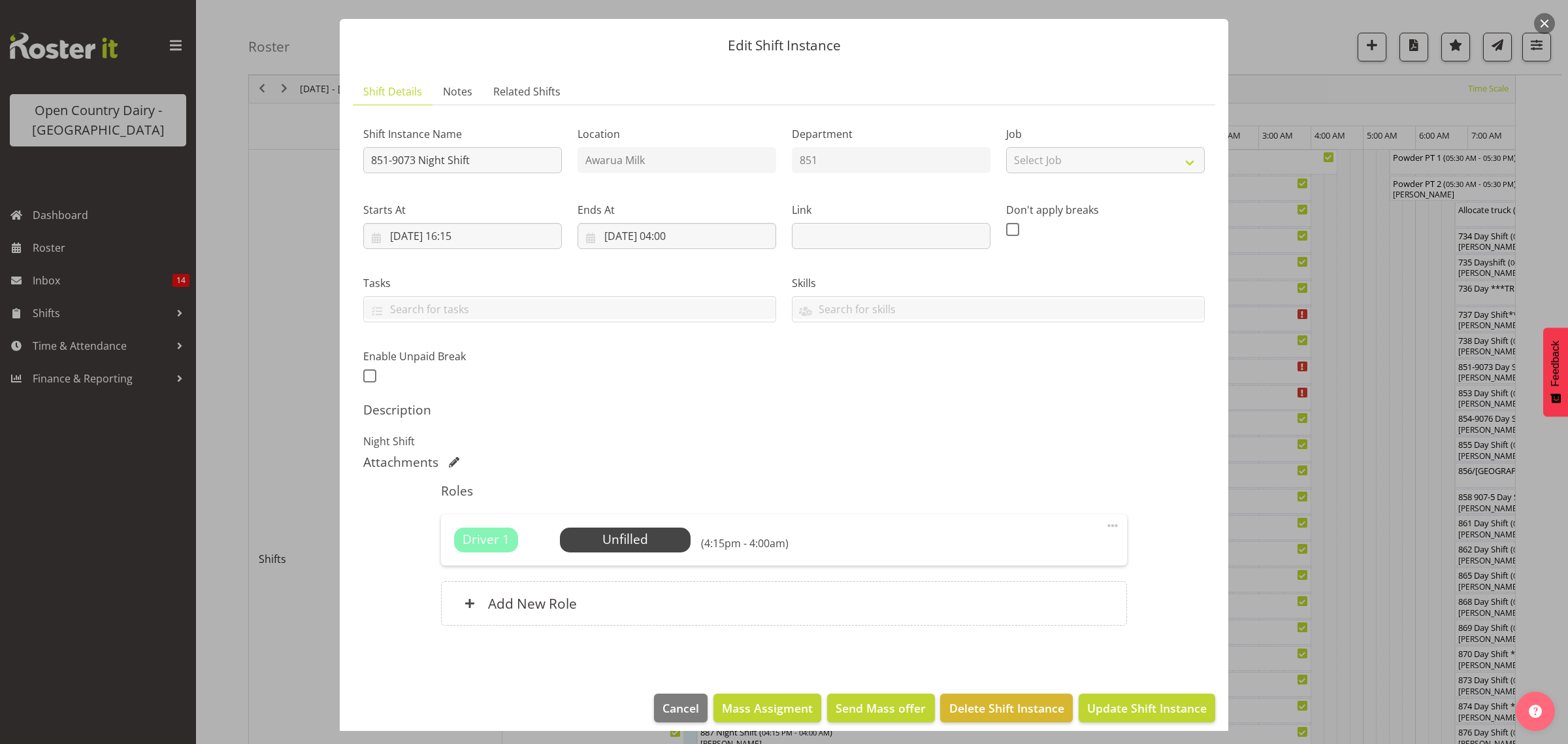
scroll to position [38, 0]
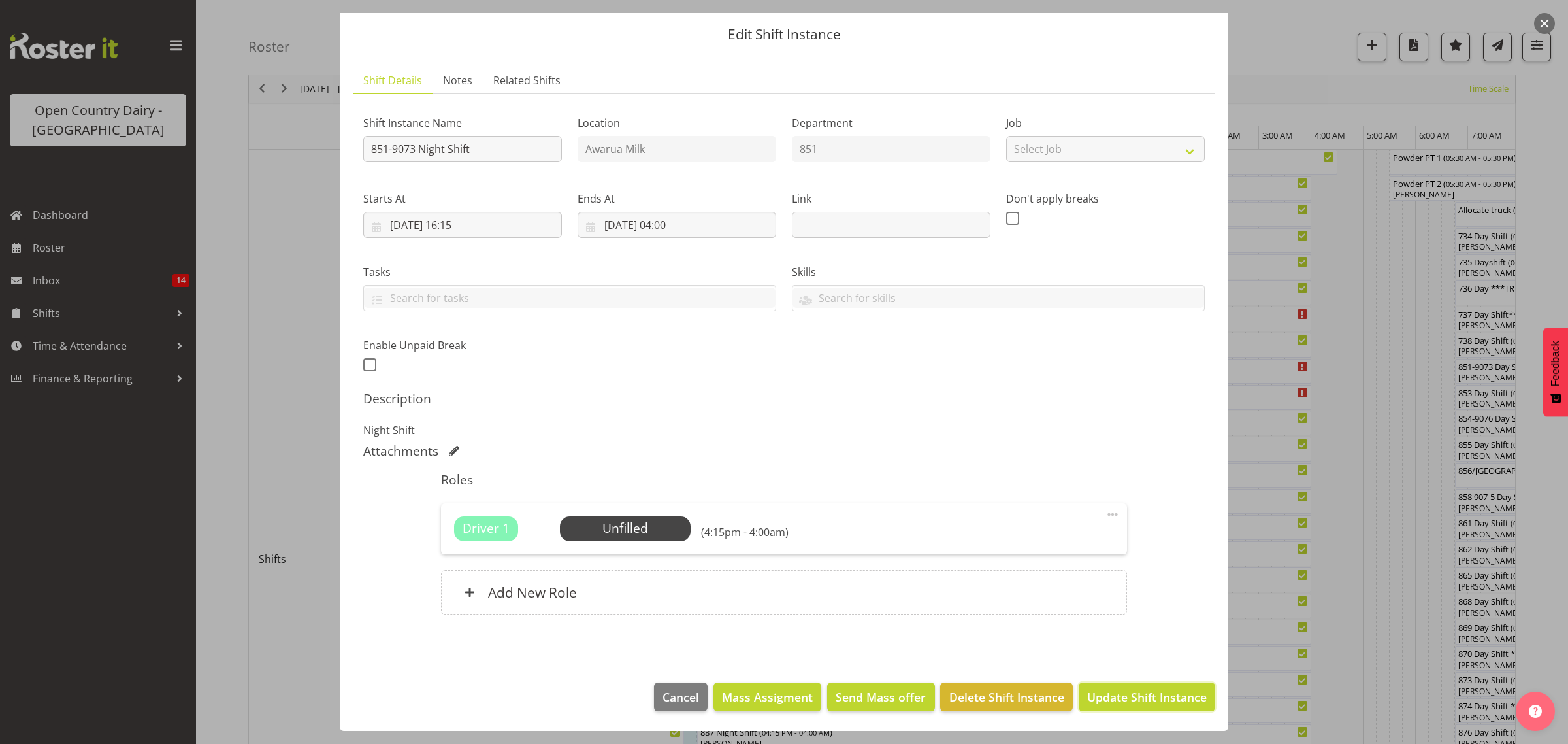
click at [1111, 695] on span "Update Shift Instance" at bounding box center [1147, 696] width 120 height 17
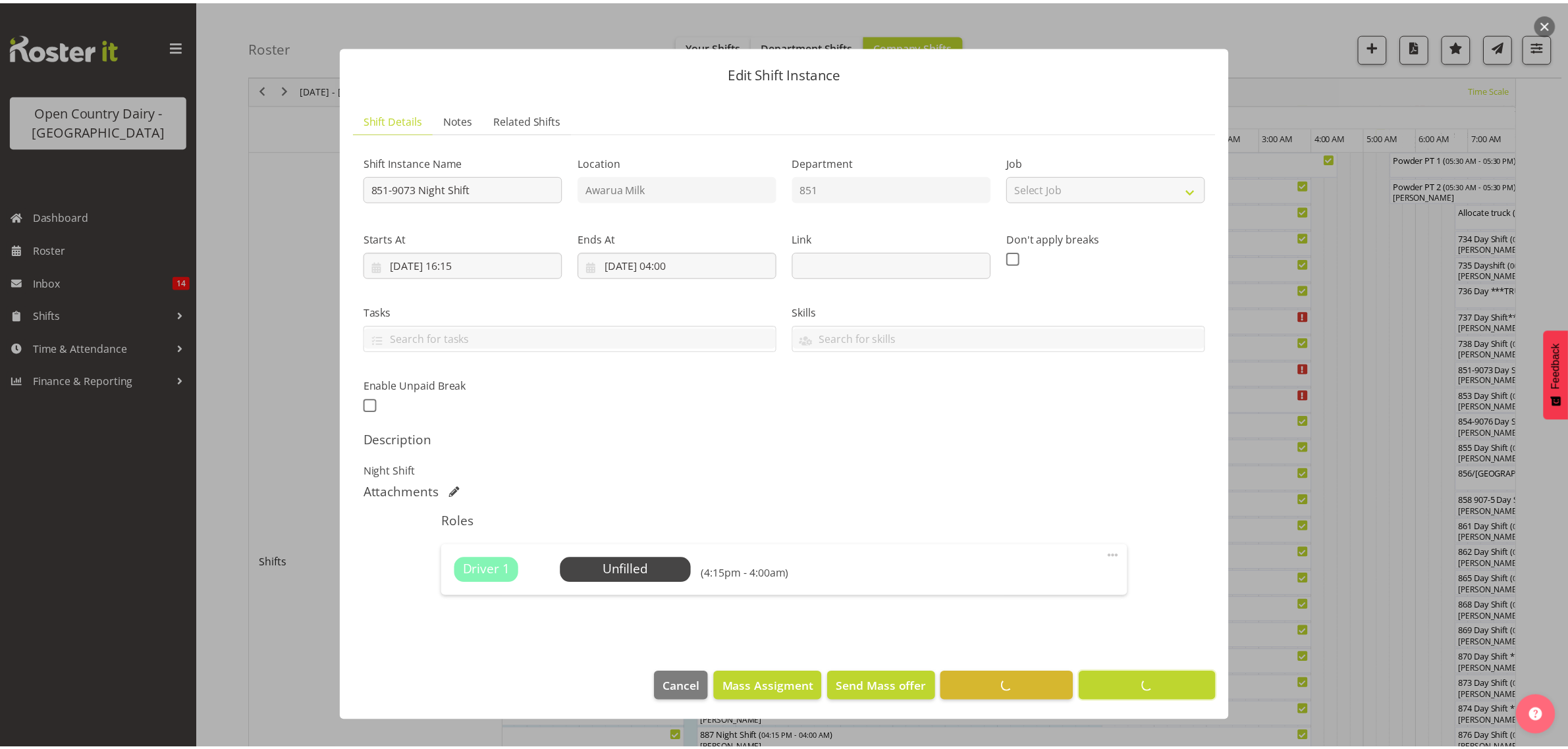
scroll to position [0, 0]
